Goal: Find contact information: Find contact information

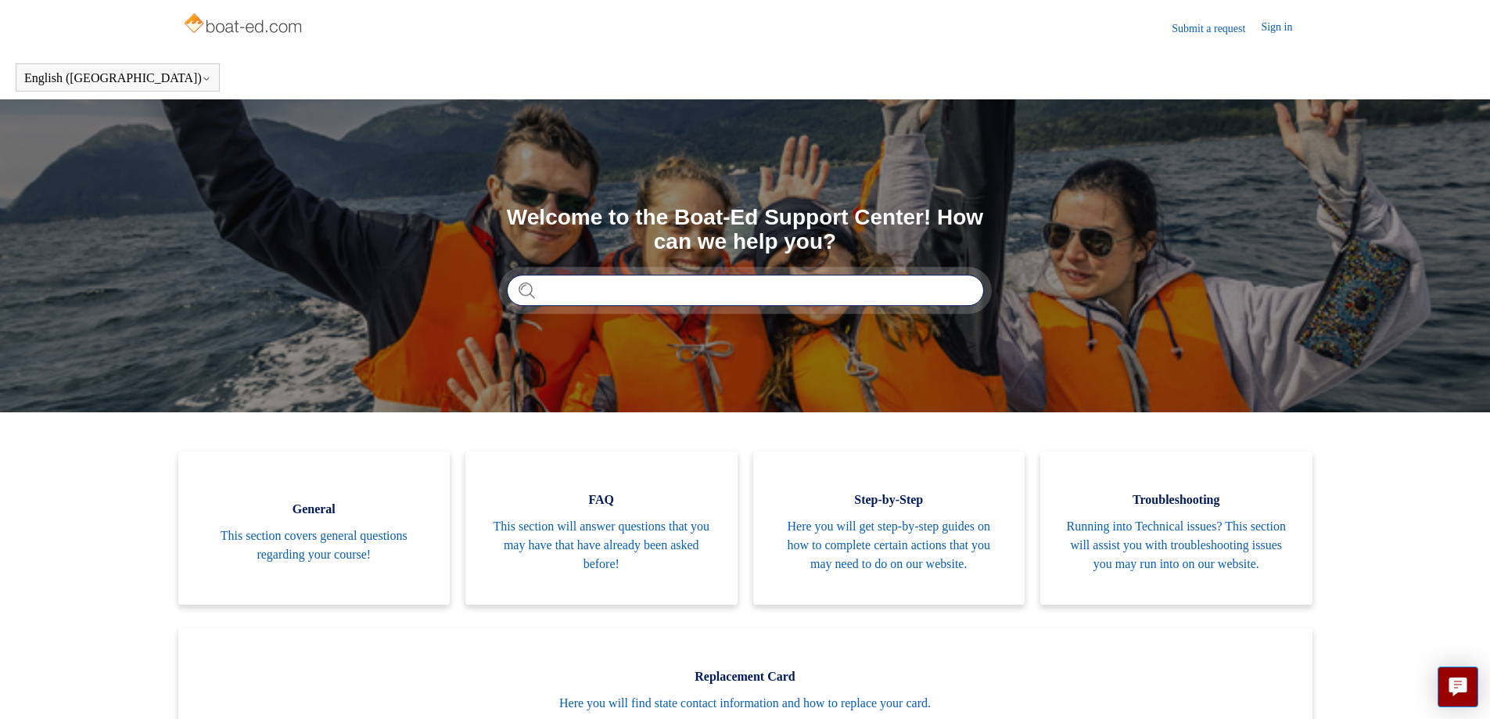
click at [576, 291] on input "Search" at bounding box center [745, 290] width 477 height 31
type input "**********"
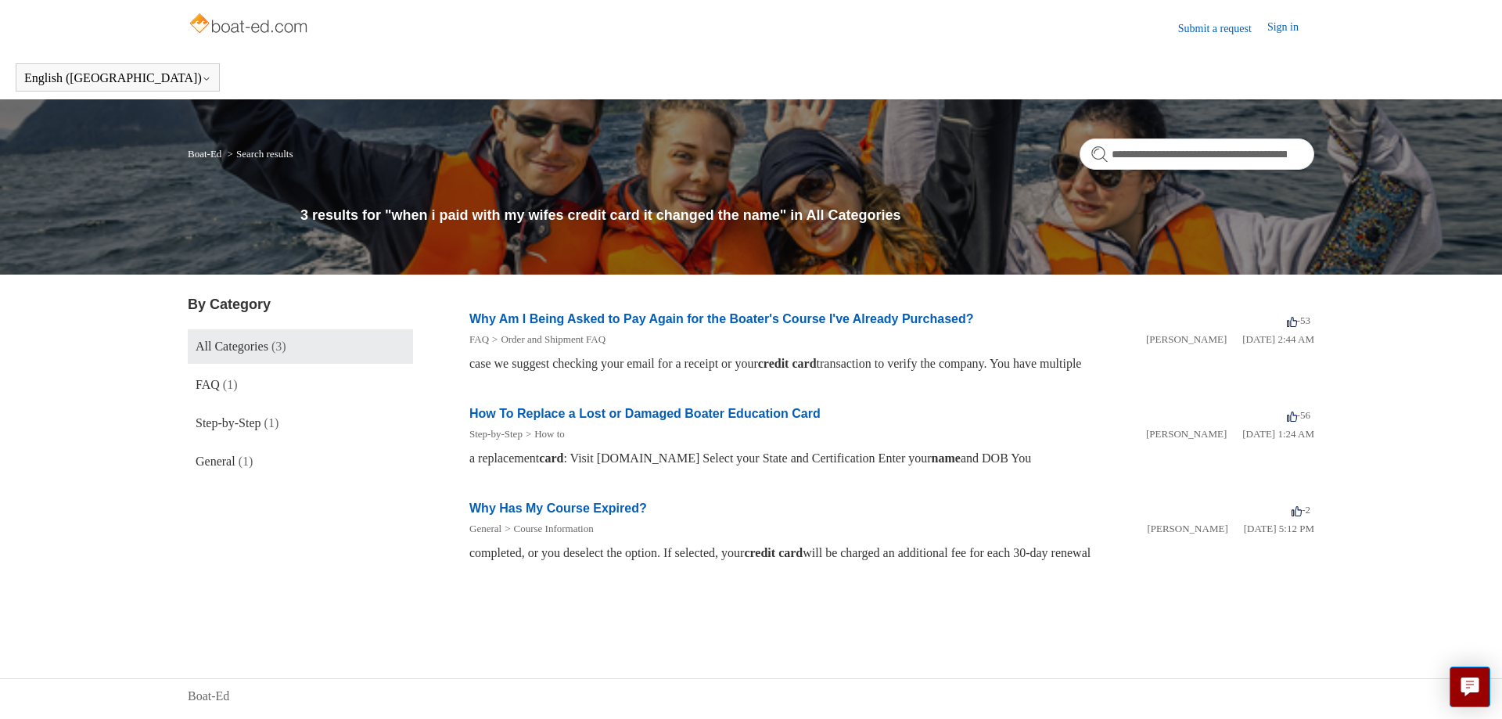
click at [1212, 24] on link "Submit a request" at bounding box center [1222, 28] width 89 height 16
click at [1223, 26] on link "Submit a request" at bounding box center [1222, 28] width 89 height 16
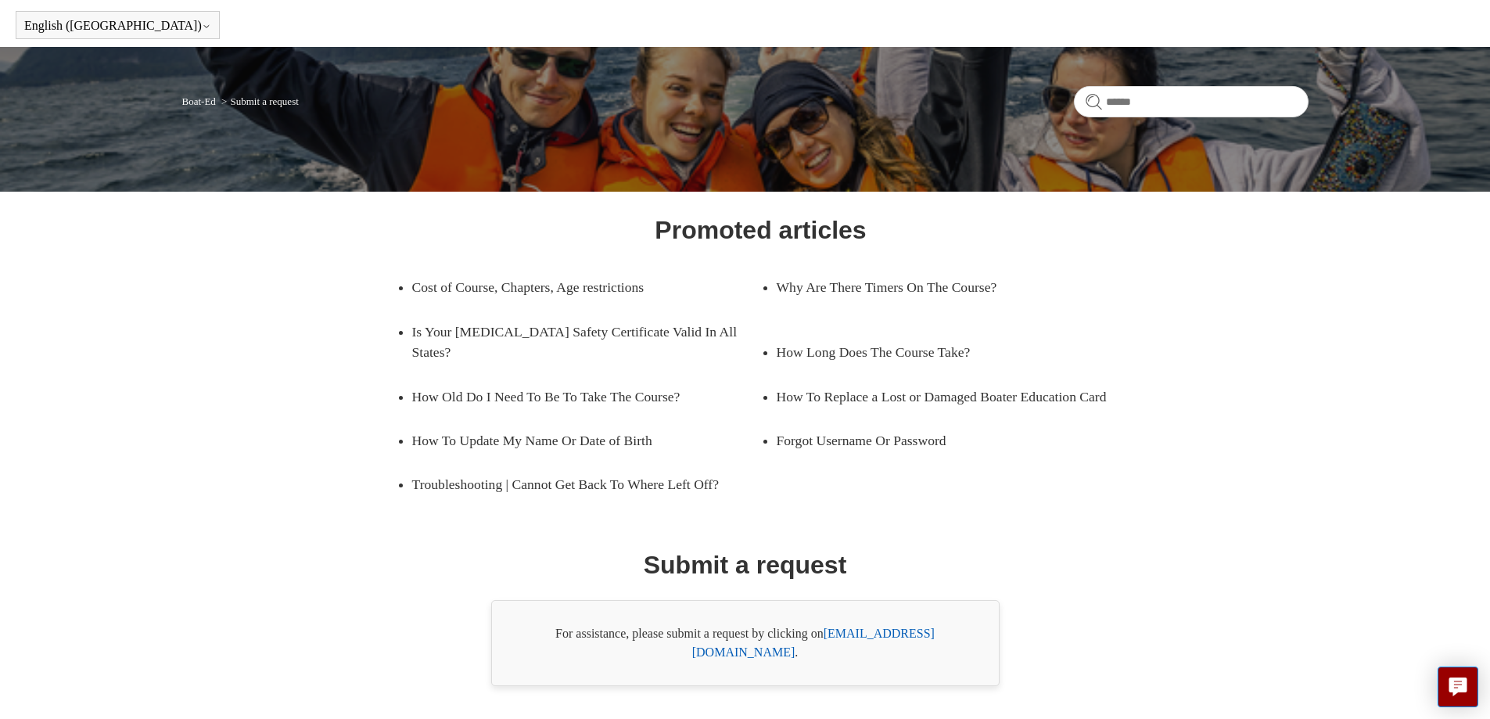
scroll to position [83, 0]
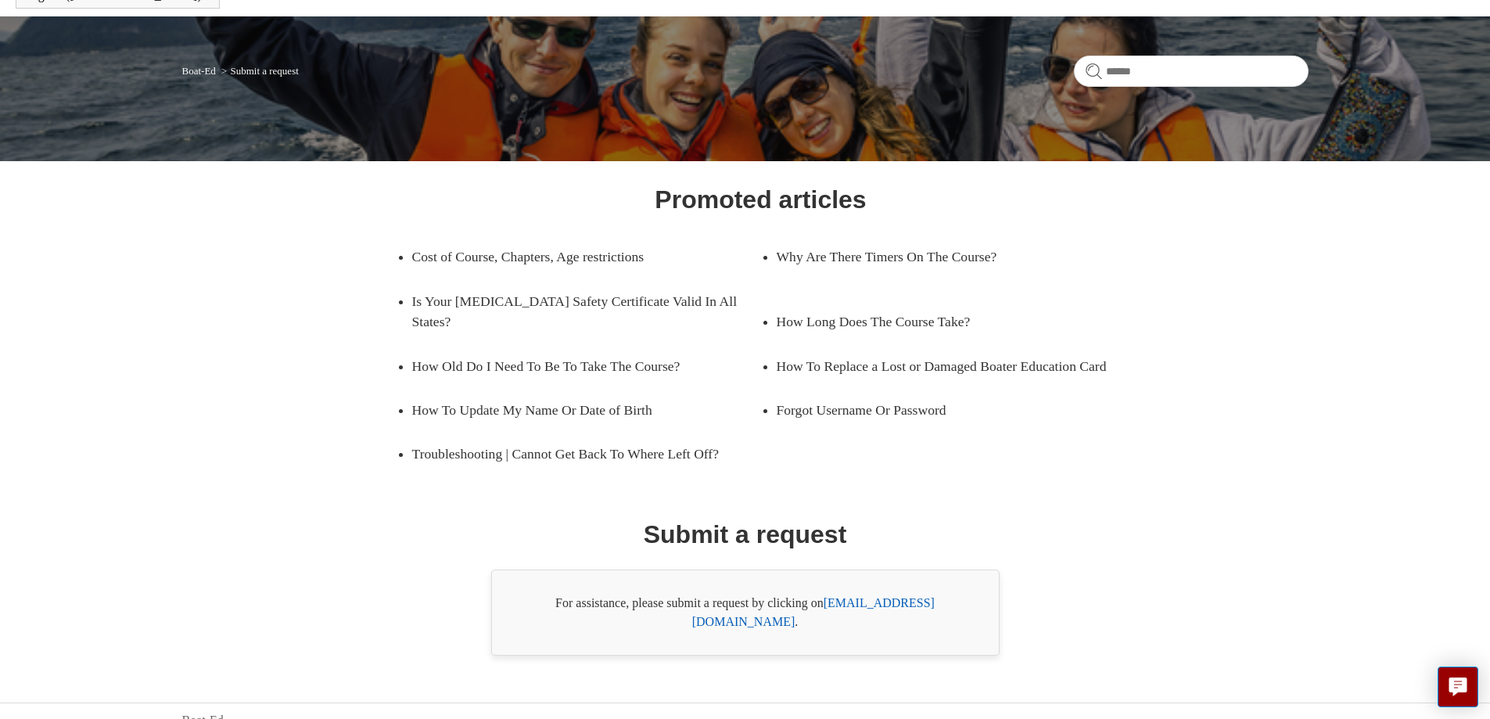
click at [899, 599] on link "[EMAIL_ADDRESS][DOMAIN_NAME]" at bounding box center [813, 612] width 242 height 32
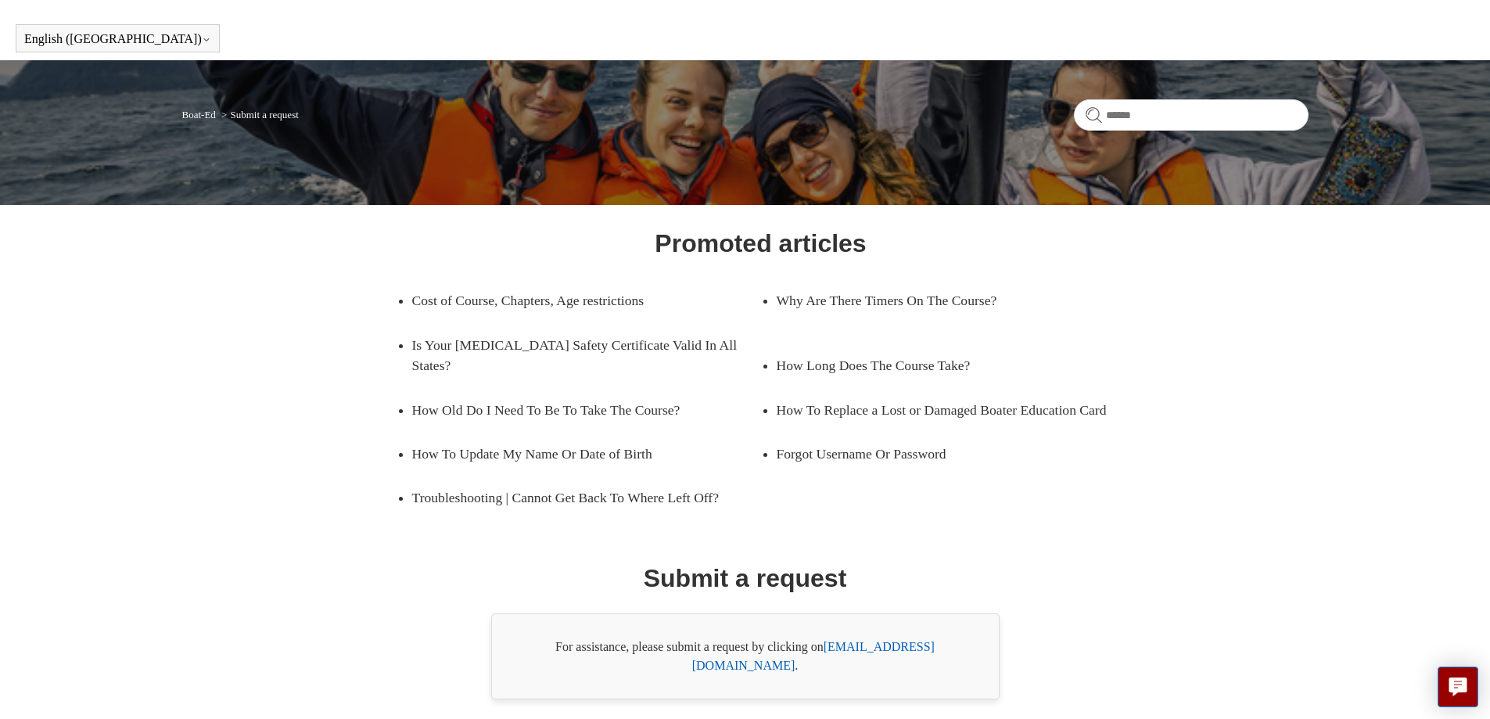
scroll to position [83, 0]
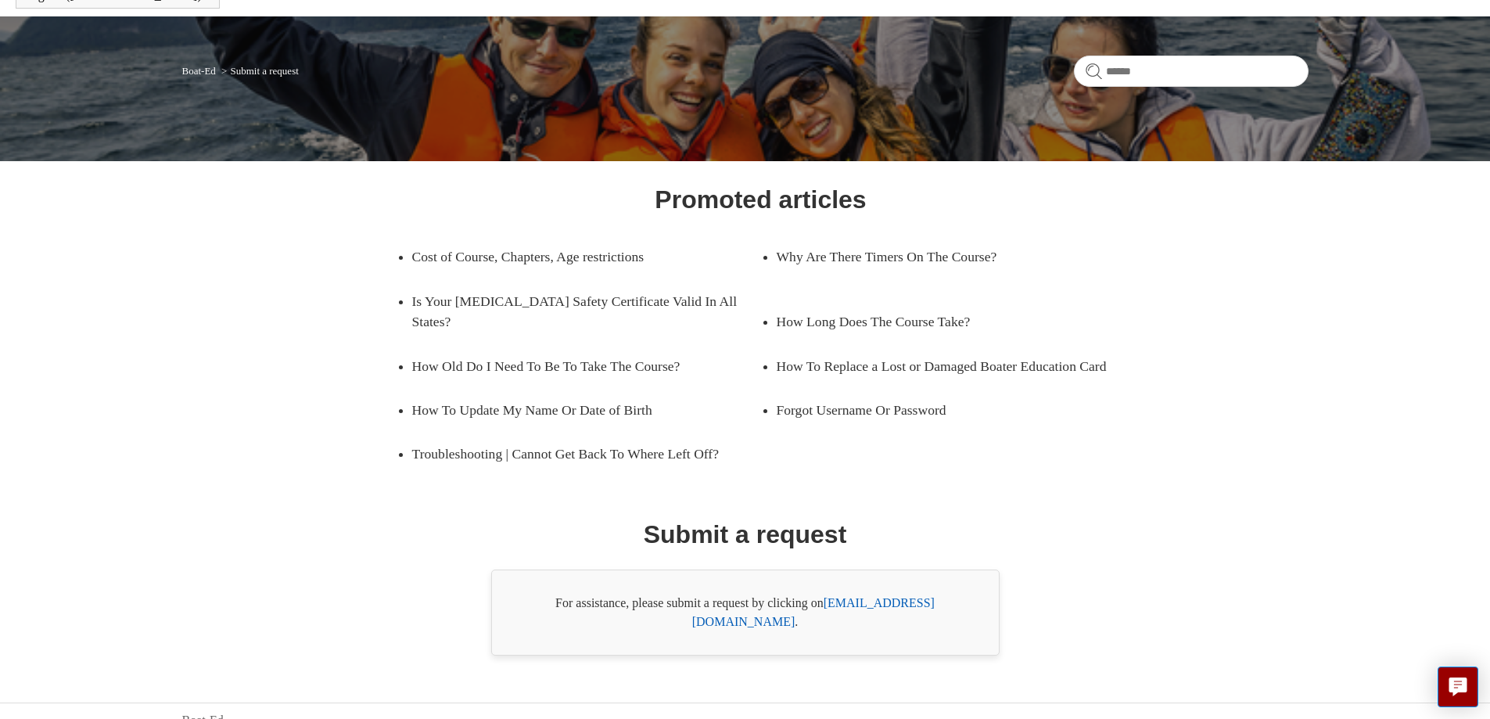
click at [892, 599] on link "[EMAIL_ADDRESS][DOMAIN_NAME]" at bounding box center [813, 612] width 242 height 32
drag, startPoint x: 826, startPoint y: 598, endPoint x: 955, endPoint y: 612, distance: 129.8
click at [955, 612] on div "For assistance, please submit a request by clicking on [EMAIL_ADDRESS][DOMAIN_N…" at bounding box center [745, 612] width 508 height 86
copy div "[EMAIL_ADDRESS][DOMAIN_NAME]"
